Goal: Task Accomplishment & Management: Complete application form

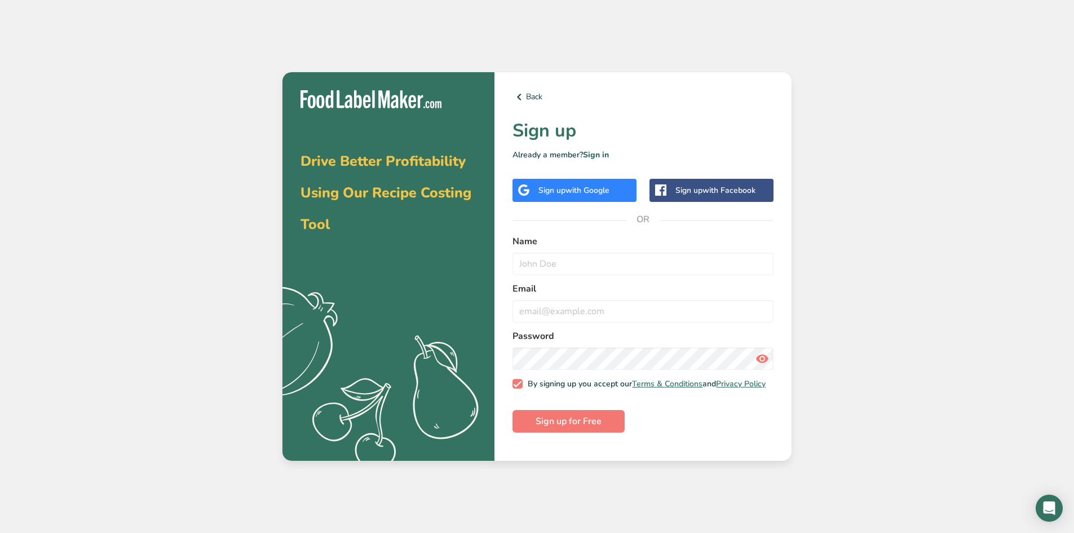
click at [581, 194] on span "with Google" at bounding box center [587, 190] width 44 height 11
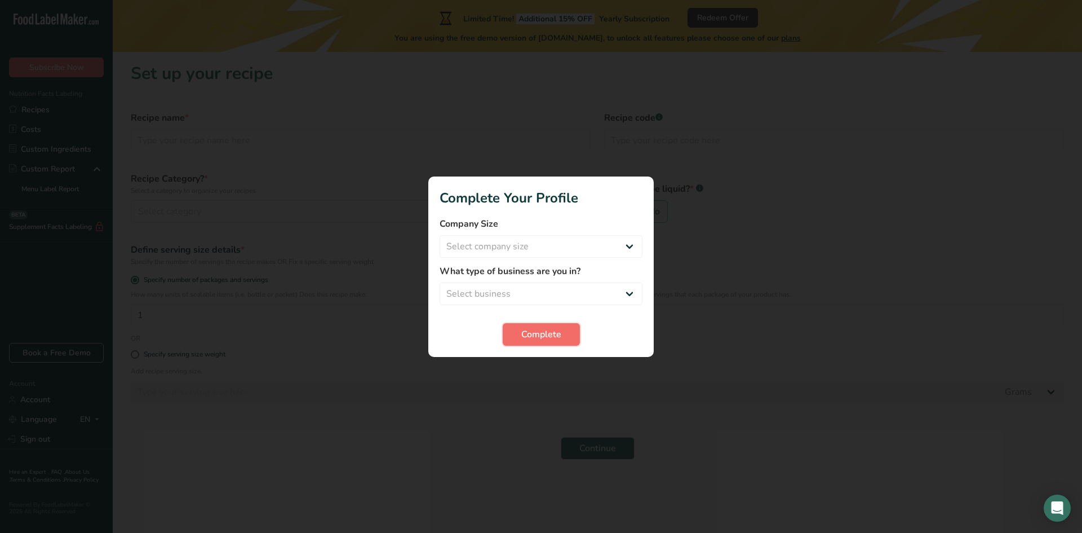
click at [567, 328] on button "Complete" at bounding box center [541, 334] width 77 height 23
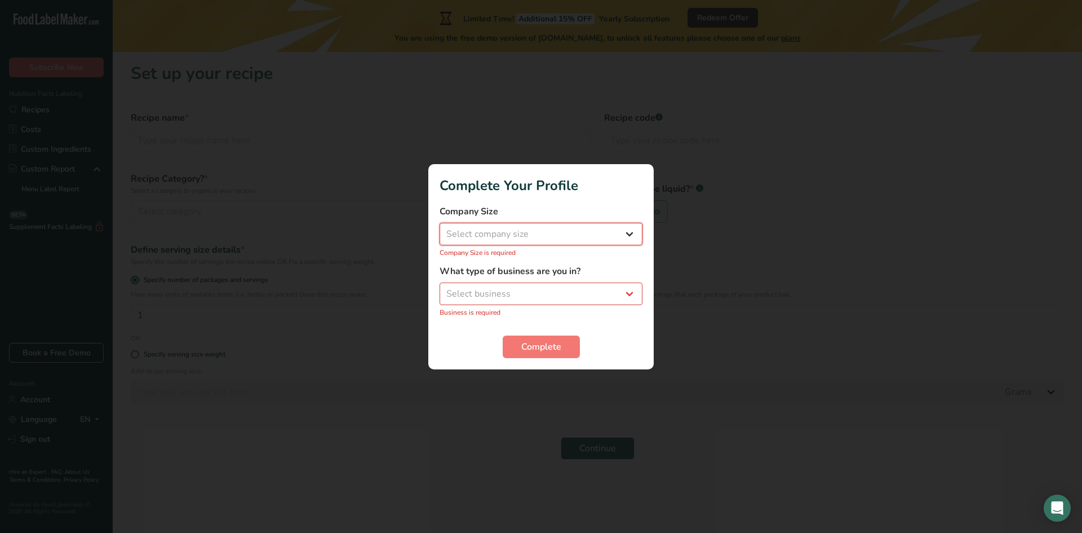
click at [535, 241] on select "Select company size Fewer than 10 Employees 10 to 50 Employees 51 to 500 Employ…" at bounding box center [541, 234] width 203 height 23
select select "1"
click at [440, 228] on select "Select company size Fewer than 10 Employees 10 to 50 Employees 51 to 500 Employ…" at bounding box center [541, 234] width 203 height 23
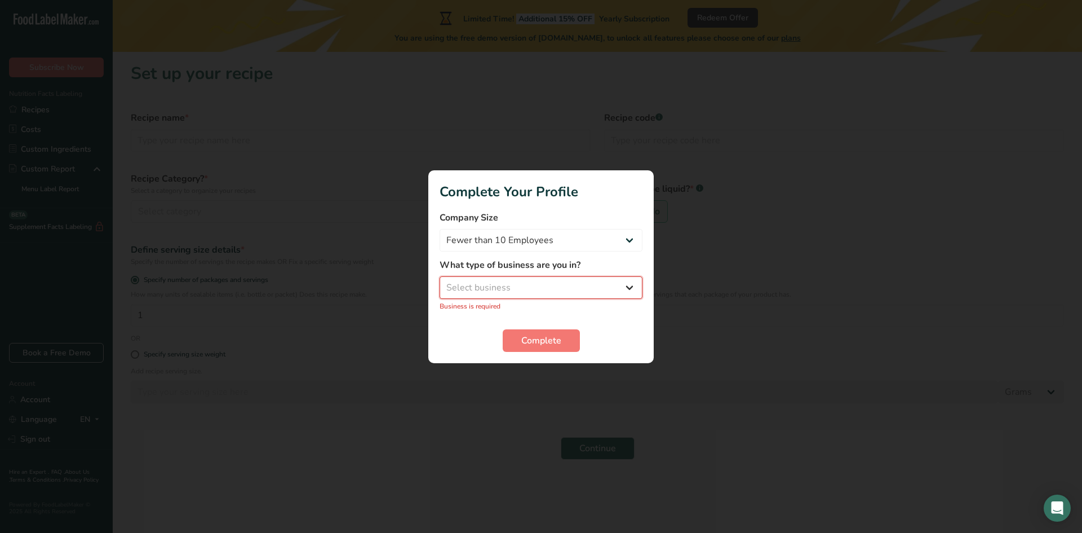
click at [517, 278] on select "Select business Packaged Food Manufacturer Restaurant & Cafe Bakery Meal Plans …" at bounding box center [541, 287] width 203 height 23
select select "1"
click at [440, 282] on select "Select business Packaged Food Manufacturer Restaurant & Cafe Bakery Meal Plans …" at bounding box center [541, 287] width 203 height 23
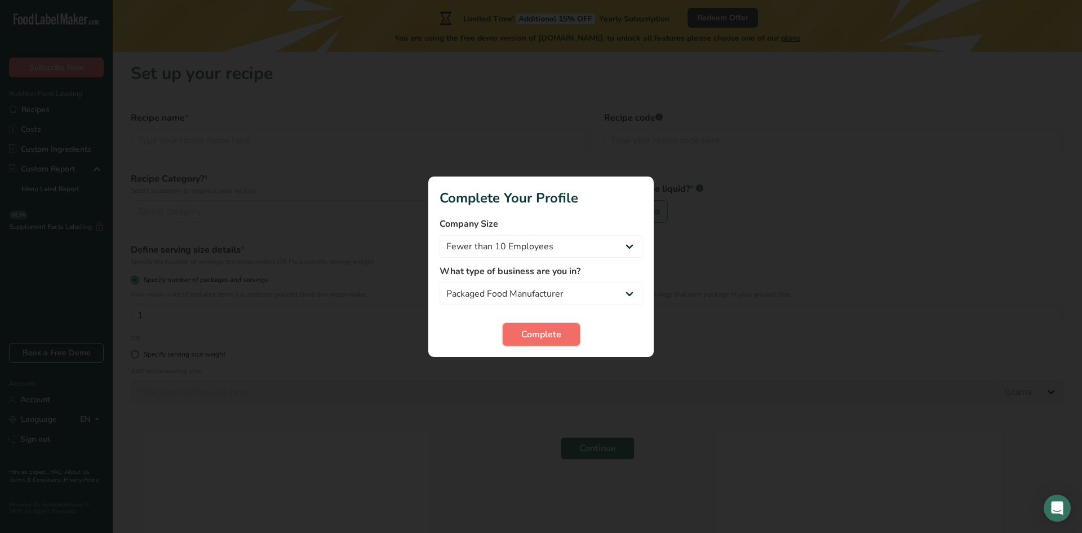
click at [524, 333] on span "Complete" at bounding box center [541, 335] width 40 height 14
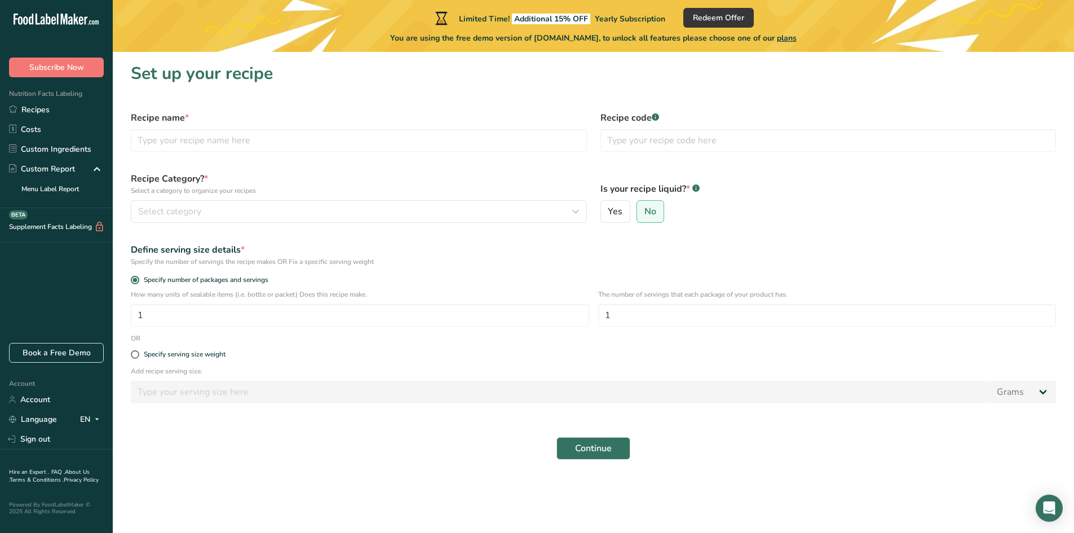
click at [79, 21] on icon ".a-20{fill:#fff;}" at bounding box center [69, 22] width 110 height 17
click at [79, 20] on icon ".a-20{fill:#fff;}" at bounding box center [69, 22] width 110 height 17
click at [72, 20] on icon at bounding box center [70, 20] width 5 height 8
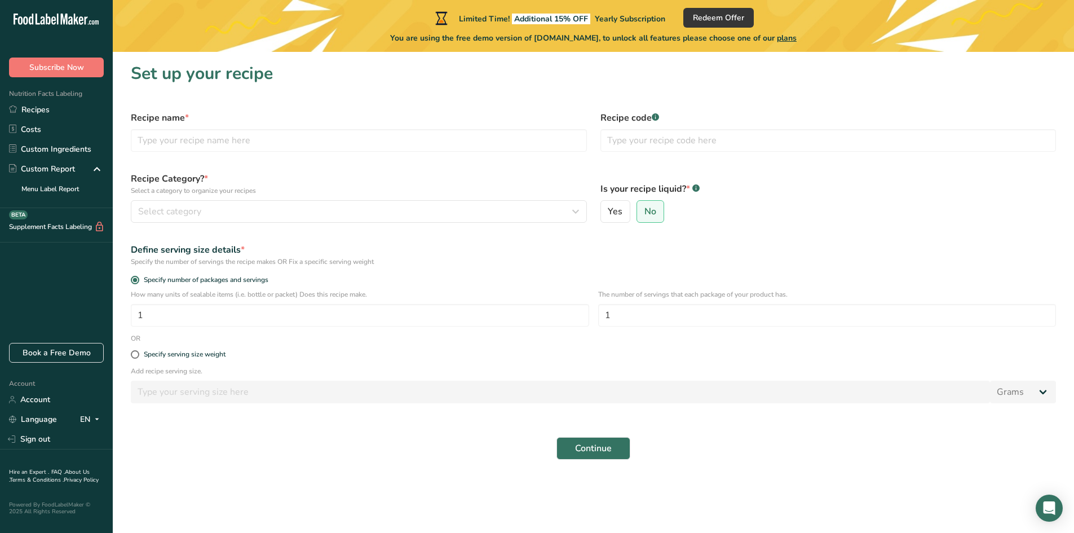
click at [72, 19] on icon at bounding box center [70, 20] width 5 height 8
